Goal: Task Accomplishment & Management: Use online tool/utility

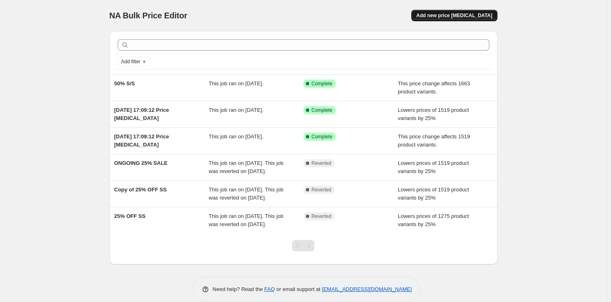
click at [465, 15] on span "Add new price change job" at bounding box center [454, 15] width 76 height 7
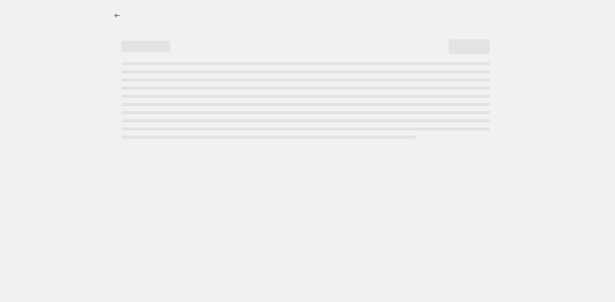
select select "percentage"
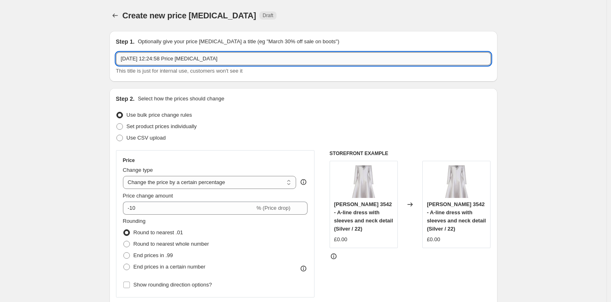
click at [162, 58] on input "9 Sept 2025, 12:24:58 Price change job" at bounding box center [303, 58] width 375 height 13
paste input "Couture Club"
click at [135, 58] on input "50% off Couture Club" at bounding box center [303, 58] width 375 height 13
type input "50% Off Couture Club"
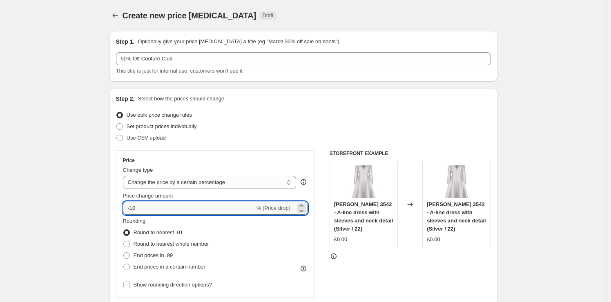
click at [184, 210] on input "-10" at bounding box center [189, 208] width 132 height 13
drag, startPoint x: 131, startPoint y: 208, endPoint x: 153, endPoint y: 209, distance: 21.2
click at [153, 209] on input "-10" at bounding box center [189, 208] width 132 height 13
type input "-50"
click at [126, 243] on span at bounding box center [126, 244] width 7 height 7
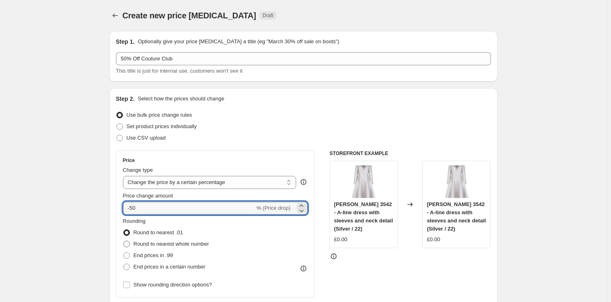
click at [124, 241] on input "Round to nearest whole number" at bounding box center [123, 241] width 0 height 0
radio input "true"
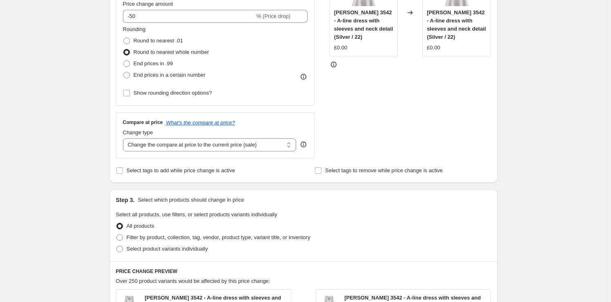
scroll to position [204, 0]
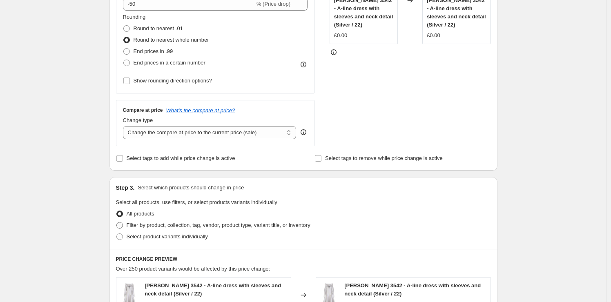
click at [171, 225] on span "Filter by product, collection, tag, vendor, product type, variant title, or inv…" at bounding box center [219, 225] width 184 height 6
click at [117, 223] on input "Filter by product, collection, tag, vendor, product type, variant title, or inv…" at bounding box center [116, 222] width 0 height 0
radio input "true"
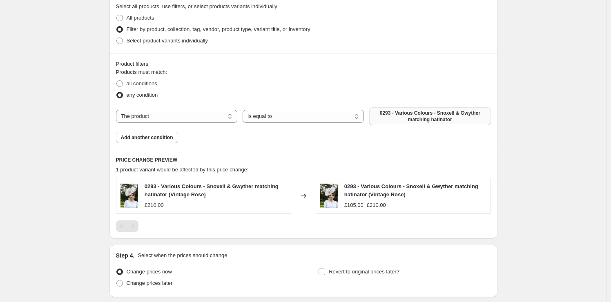
scroll to position [408, 0]
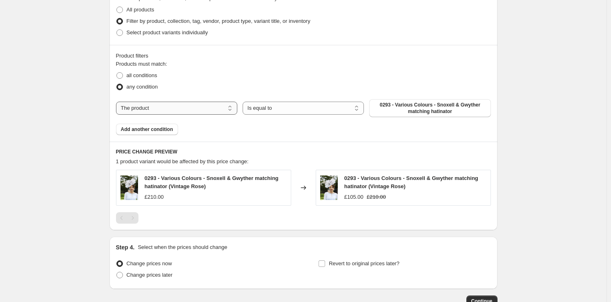
click at [197, 109] on select "The product The product's collection The product's tag The product's vendor The…" at bounding box center [176, 108] width 121 height 13
select select "vendor"
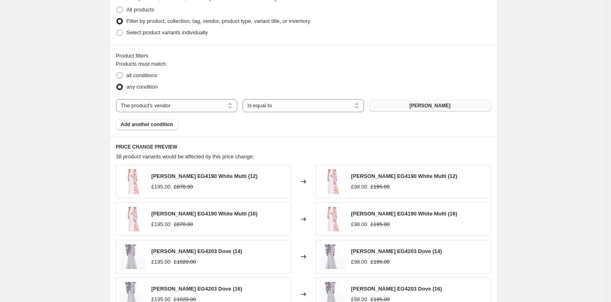
click at [433, 102] on span "Badgley Mischka" at bounding box center [429, 105] width 41 height 7
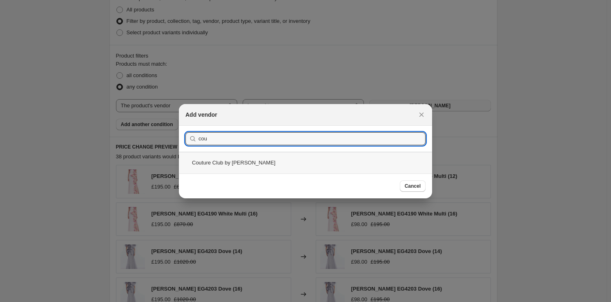
type input "cou"
click at [359, 159] on div "Couture Club by Rosa Clara" at bounding box center [305, 163] width 253 height 22
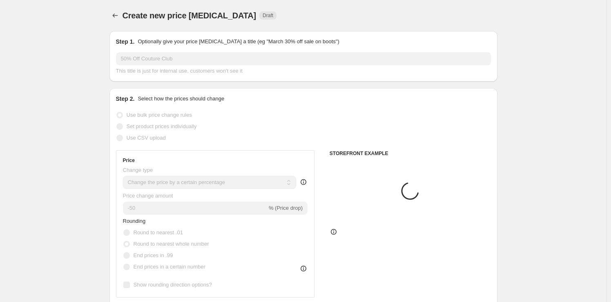
scroll to position [408, 0]
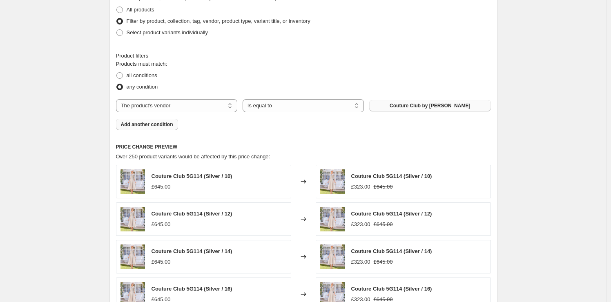
click at [150, 129] on button "Add another condition" at bounding box center [147, 124] width 62 height 11
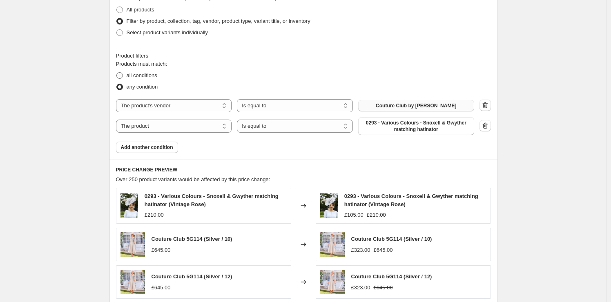
click at [139, 72] on span "all conditions" at bounding box center [142, 75] width 31 height 6
click at [117, 72] on input "all conditions" at bounding box center [116, 72] width 0 height 0
radio input "true"
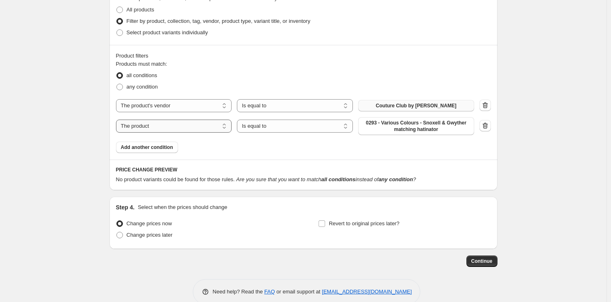
click at [213, 127] on select "The product The product's collection The product's tag The product's vendor The…" at bounding box center [174, 126] width 116 height 13
click at [253, 128] on select "Is equal to Is not equal to" at bounding box center [295, 126] width 116 height 13
click at [200, 127] on select "The product The product's collection The product's tag The product's vendor The…" at bounding box center [174, 126] width 116 height 13
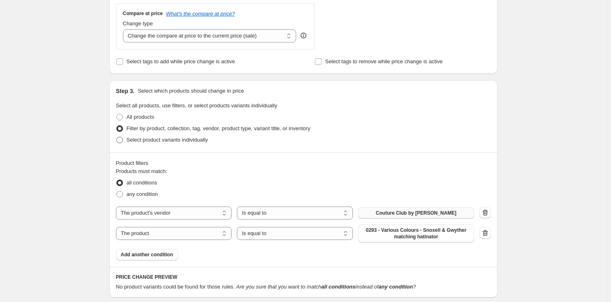
scroll to position [327, 0]
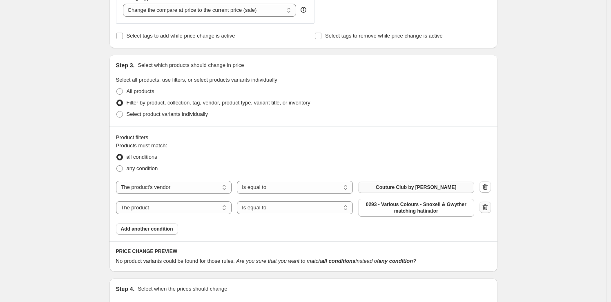
click at [487, 205] on icon "button" at bounding box center [485, 207] width 8 height 8
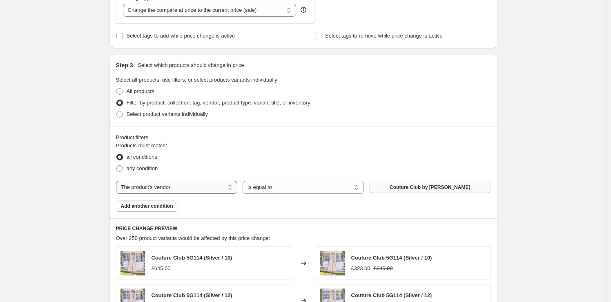
click at [218, 184] on select "The product The product's collection The product's tag The product's vendor The…" at bounding box center [176, 187] width 121 height 13
select select "collection"
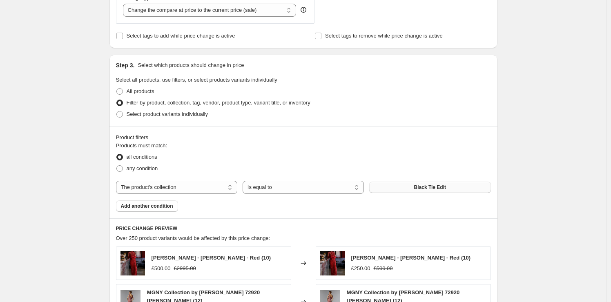
click at [421, 188] on span "Black Tie Edit" at bounding box center [430, 187] width 32 height 7
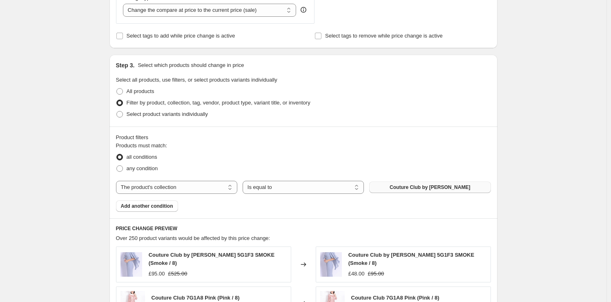
click at [411, 185] on span "Couture Club by Rosa Clara" at bounding box center [429, 187] width 80 height 7
click at [143, 169] on span "any condition" at bounding box center [142, 168] width 31 height 6
click at [117, 166] on input "any condition" at bounding box center [116, 165] width 0 height 0
radio input "true"
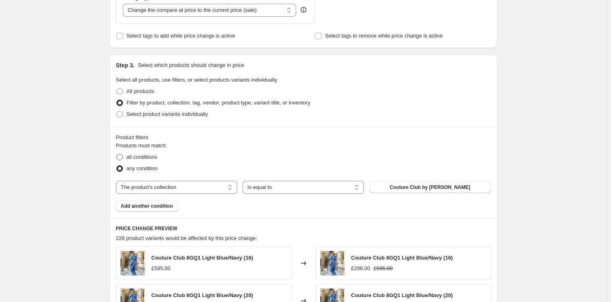
click at [149, 156] on span "all conditions" at bounding box center [142, 157] width 31 height 6
click at [117, 154] on input "all conditions" at bounding box center [116, 154] width 0 height 0
radio input "true"
click at [171, 118] on span "Select product variants individually" at bounding box center [167, 114] width 81 height 8
click at [117, 111] on input "Select product variants individually" at bounding box center [116, 111] width 0 height 0
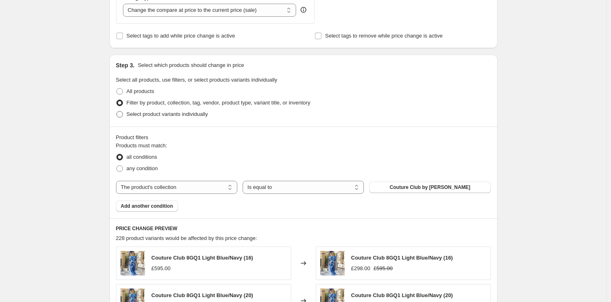
radio input "true"
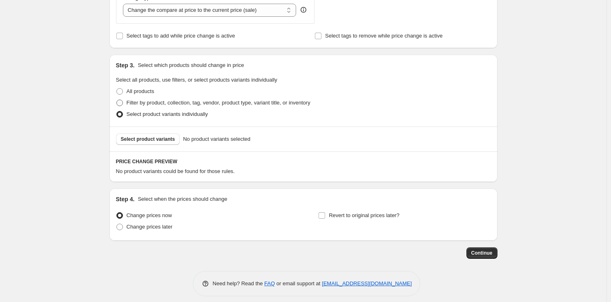
click at [167, 102] on span "Filter by product, collection, tag, vendor, product type, variant title, or inv…" at bounding box center [219, 103] width 184 height 6
click at [117, 100] on input "Filter by product, collection, tag, vendor, product type, variant title, or inv…" at bounding box center [116, 100] width 0 height 0
radio input "true"
select select "collection"
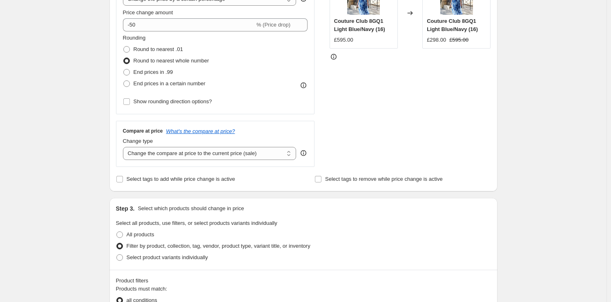
scroll to position [122, 0]
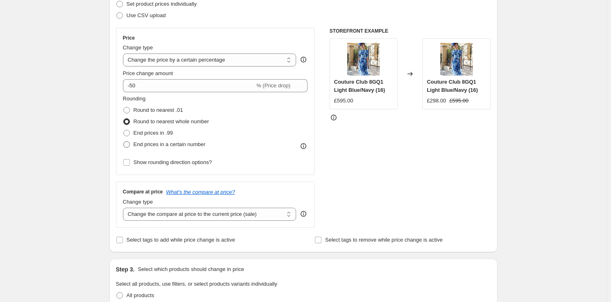
click at [180, 144] on span "End prices in a certain number" at bounding box center [170, 144] width 72 height 6
click at [124, 142] on input "End prices in a certain number" at bounding box center [123, 141] width 0 height 0
radio input "true"
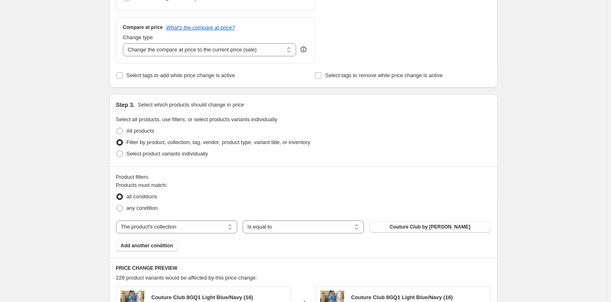
scroll to position [204, 0]
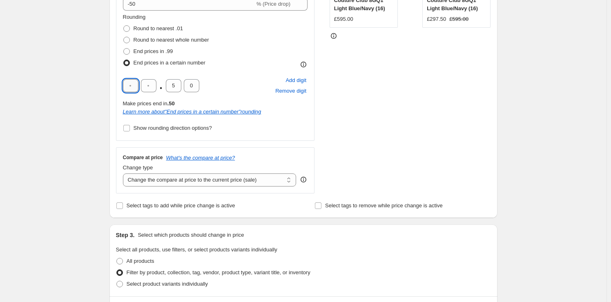
click at [128, 83] on input "text" at bounding box center [131, 85] width 16 height 13
type input "9"
type input "0"
click at [452, 144] on div "STOREFRONT EXAMPLE Couture Club 8GQ1 Light Blue/Navy (16) £595.00 Changed to Co…" at bounding box center [409, 69] width 161 height 247
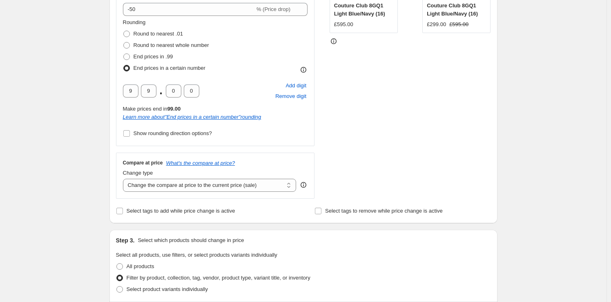
scroll to position [163, 0]
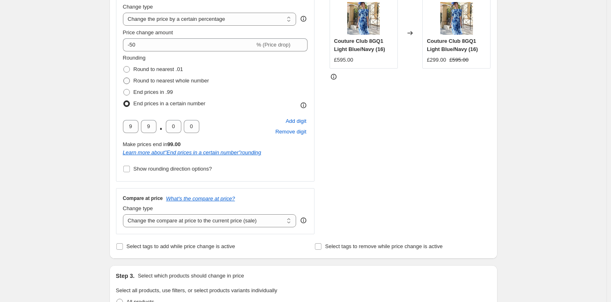
click at [152, 80] on span "Round to nearest whole number" at bounding box center [172, 81] width 76 height 6
click at [124, 78] on input "Round to nearest whole number" at bounding box center [123, 78] width 0 height 0
radio input "true"
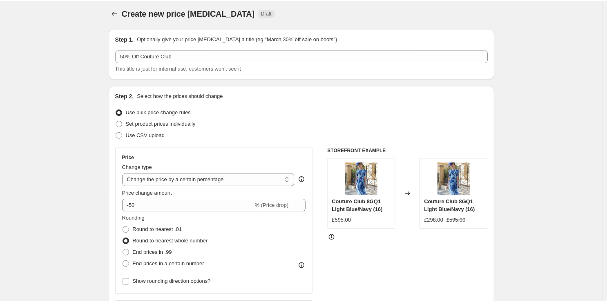
scroll to position [0, 0]
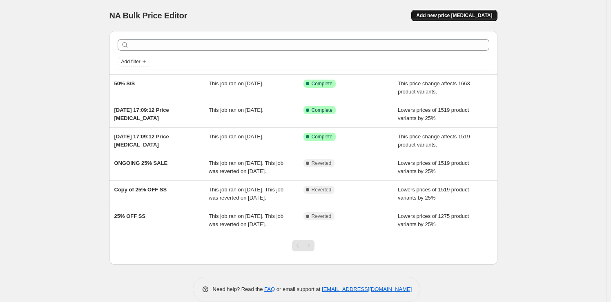
click at [452, 17] on span "Add new price [MEDICAL_DATA]" at bounding box center [454, 15] width 76 height 7
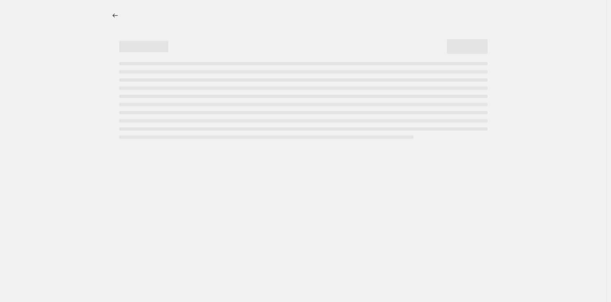
select select "percentage"
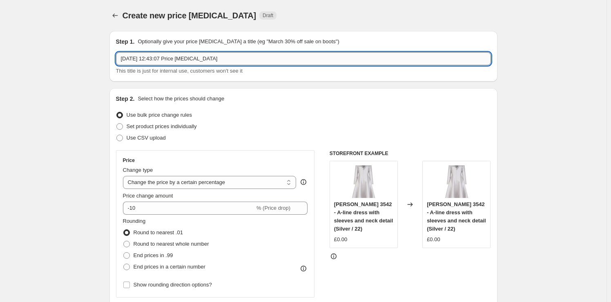
click at [176, 56] on input "9 Sept 2025, 12:43:07 Price change job" at bounding box center [303, 58] width 375 height 13
click at [199, 58] on input "9 Sept 2025, 12:43:07 Price change job" at bounding box center [303, 58] width 375 height 13
type input "50% Off Couture Club"
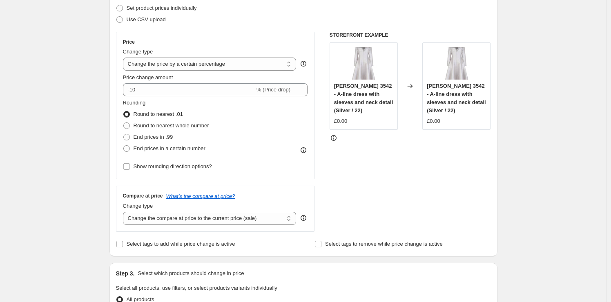
scroll to position [122, 0]
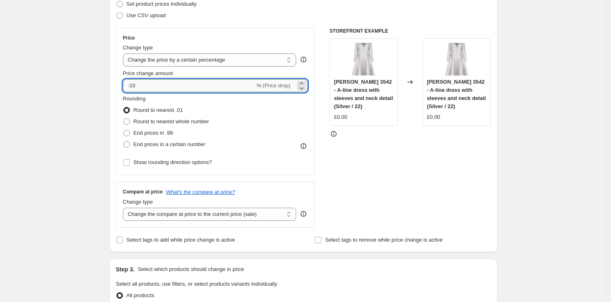
click at [133, 85] on input "-10" at bounding box center [189, 85] width 132 height 13
type input "-50"
click at [77, 134] on div "Create new price change job. This page is ready Create new price change job Dra…" at bounding box center [303, 290] width 606 height 824
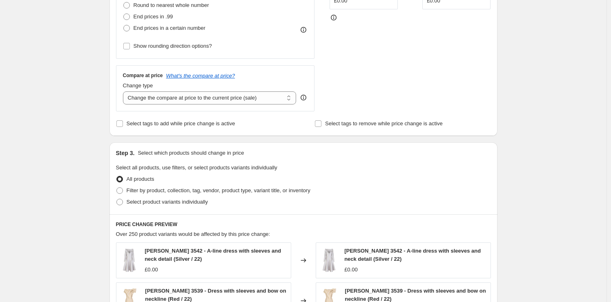
scroll to position [245, 0]
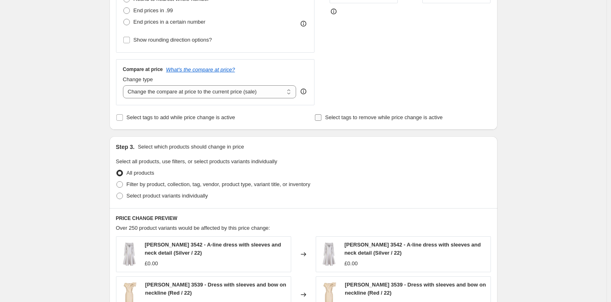
click at [349, 116] on span "Select tags to remove while price change is active" at bounding box center [384, 117] width 118 height 6
click at [321, 116] on input "Select tags to remove while price change is active" at bounding box center [318, 117] width 7 height 7
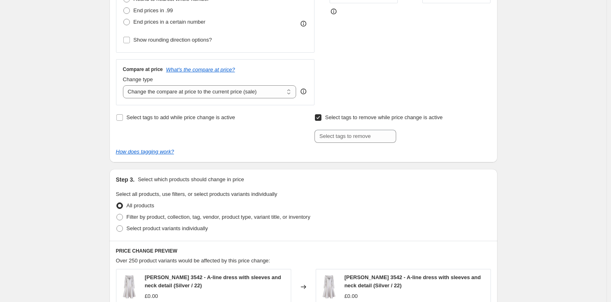
click at [349, 116] on span "Select tags to remove while price change is active" at bounding box center [384, 117] width 118 height 6
click at [321, 116] on input "Select tags to remove while price change is active" at bounding box center [318, 117] width 7 height 7
checkbox input "false"
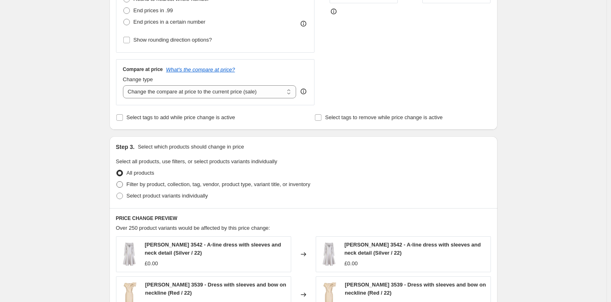
click at [163, 185] on span "Filter by product, collection, tag, vendor, product type, variant title, or inv…" at bounding box center [219, 184] width 184 height 6
click at [117, 182] on input "Filter by product, collection, tag, vendor, product type, variant title, or inv…" at bounding box center [116, 181] width 0 height 0
radio input "true"
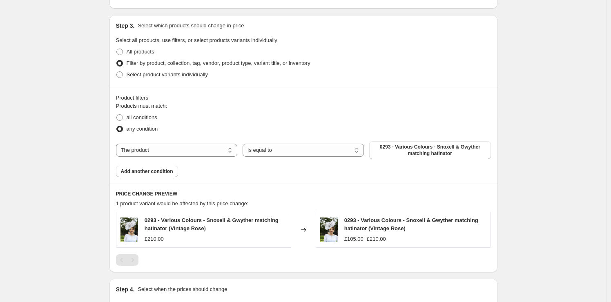
scroll to position [367, 0]
click at [189, 147] on select "The product The product's collection The product's tag The product's vendor The…" at bounding box center [176, 148] width 121 height 13
select select "collection"
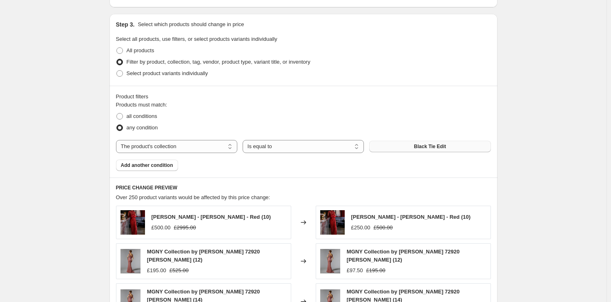
click at [432, 142] on button "Black Tie Edit" at bounding box center [429, 146] width 121 height 11
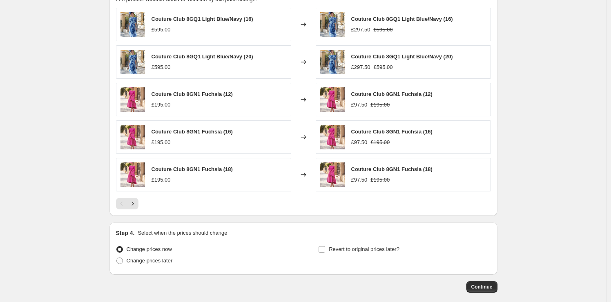
scroll to position [572, 0]
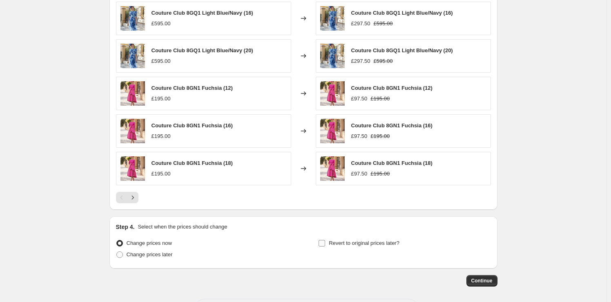
click at [358, 241] on span "Revert to original prices later?" at bounding box center [364, 243] width 71 height 6
click at [325, 241] on input "Revert to original prices later?" at bounding box center [321, 243] width 7 height 7
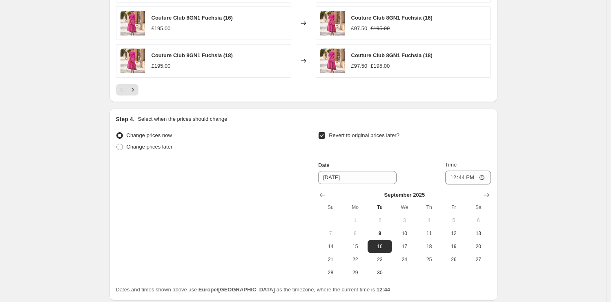
scroll to position [694, 0]
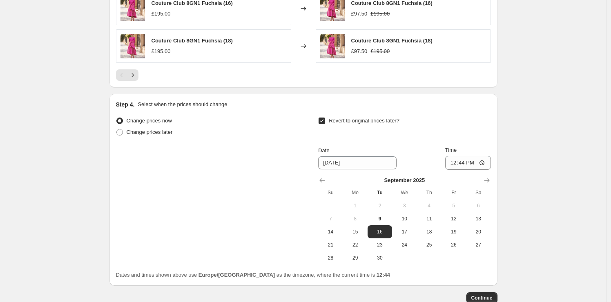
click at [349, 123] on span "Revert to original prices later?" at bounding box center [364, 121] width 71 height 6
click at [325, 123] on input "Revert to original prices later?" at bounding box center [321, 121] width 7 height 7
checkbox input "false"
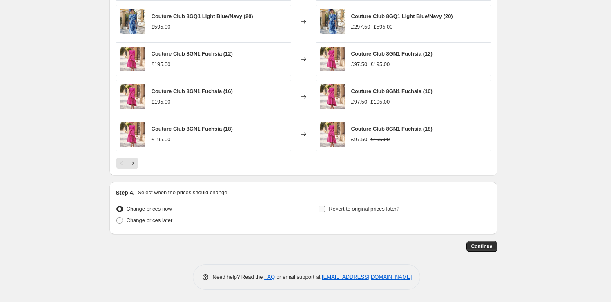
scroll to position [605, 0]
click at [482, 248] on span "Continue" at bounding box center [481, 247] width 21 height 7
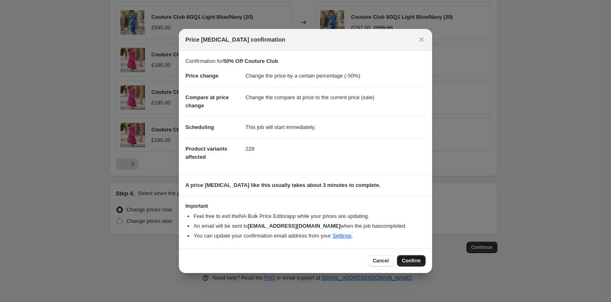
click at [412, 262] on span "Confirm" at bounding box center [411, 261] width 19 height 7
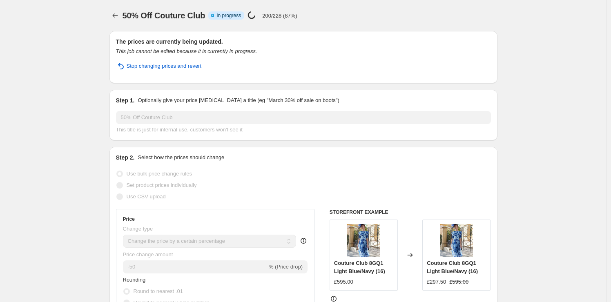
select select "percentage"
select select "collection"
